Goal: Information Seeking & Learning: Learn about a topic

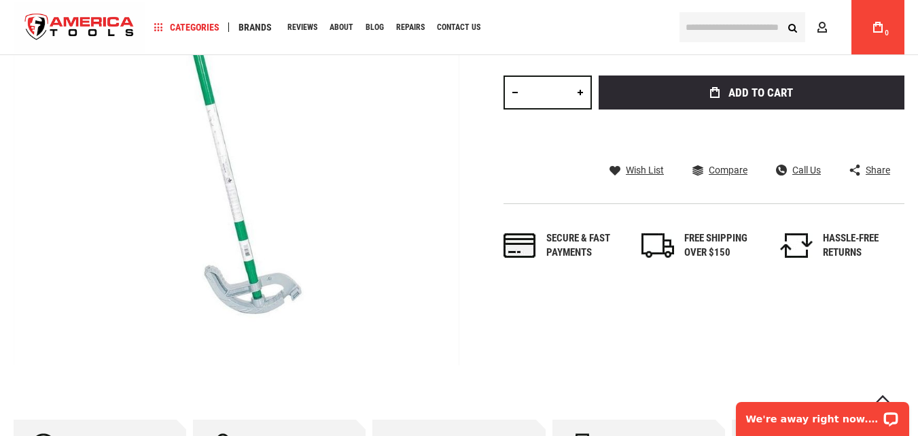
scroll to position [204, 0]
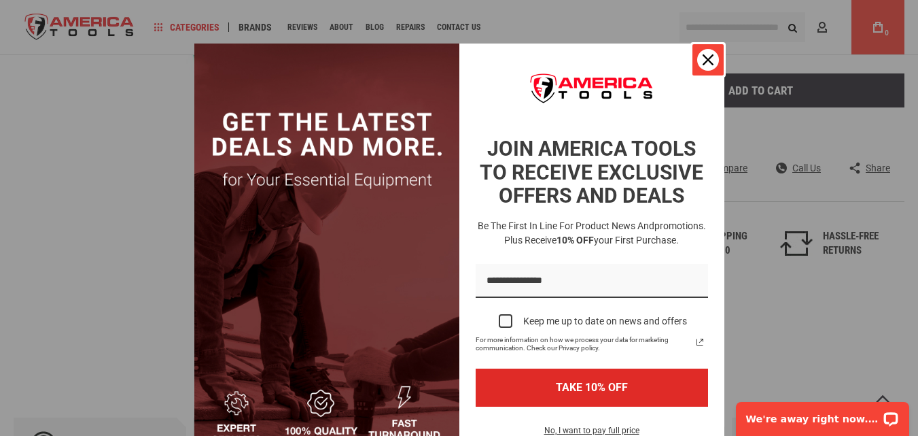
click at [706, 55] on icon "close icon" at bounding box center [708, 59] width 11 height 11
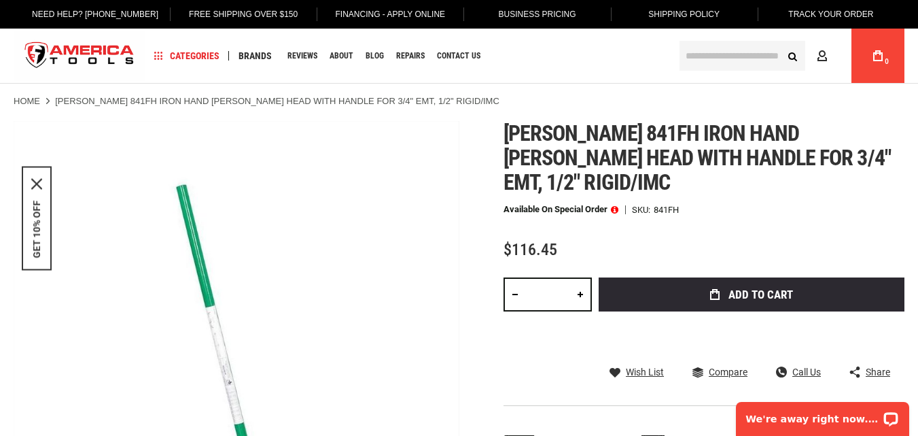
scroll to position [136, 0]
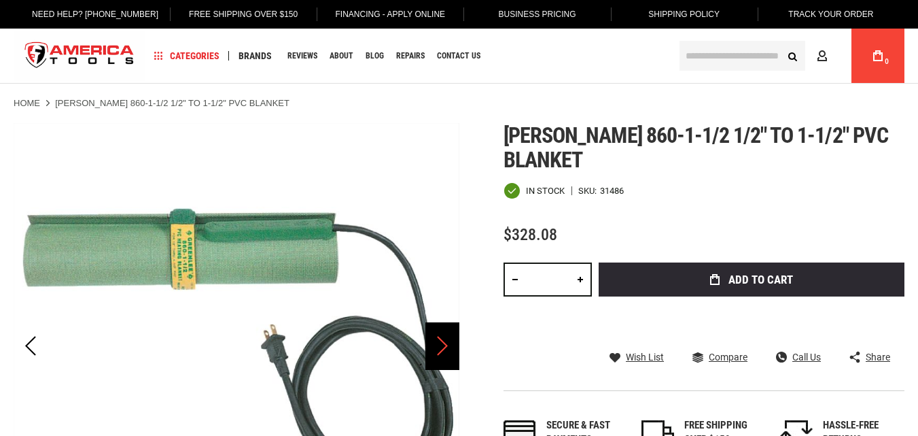
click at [448, 339] on div "Next" at bounding box center [443, 346] width 34 height 48
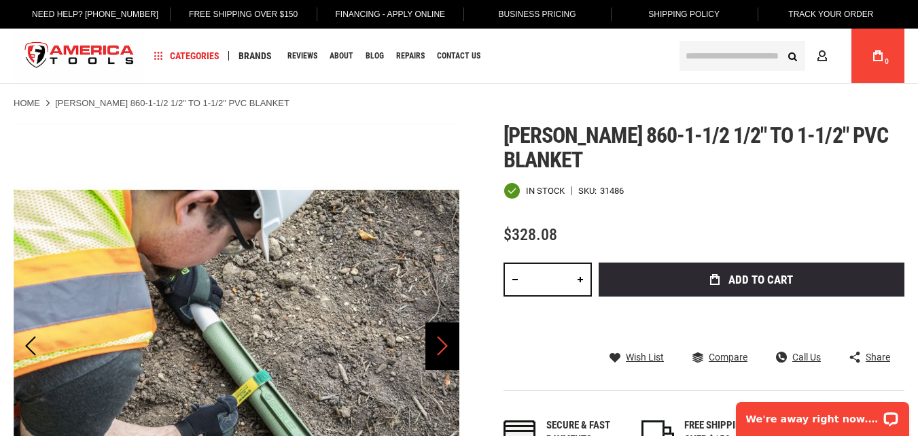
click at [447, 339] on div "Next" at bounding box center [443, 346] width 34 height 48
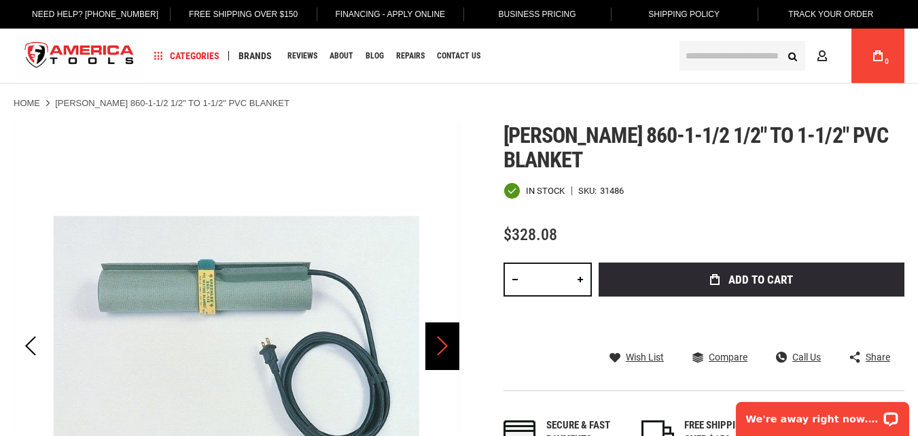
click at [447, 339] on div "Next" at bounding box center [443, 346] width 34 height 48
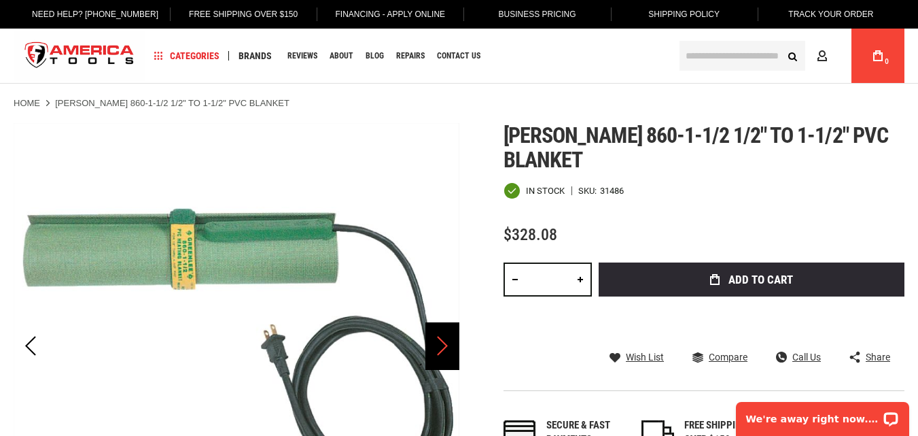
click at [447, 339] on div "Next" at bounding box center [443, 346] width 34 height 48
